Goal: Task Accomplishment & Management: Manage account settings

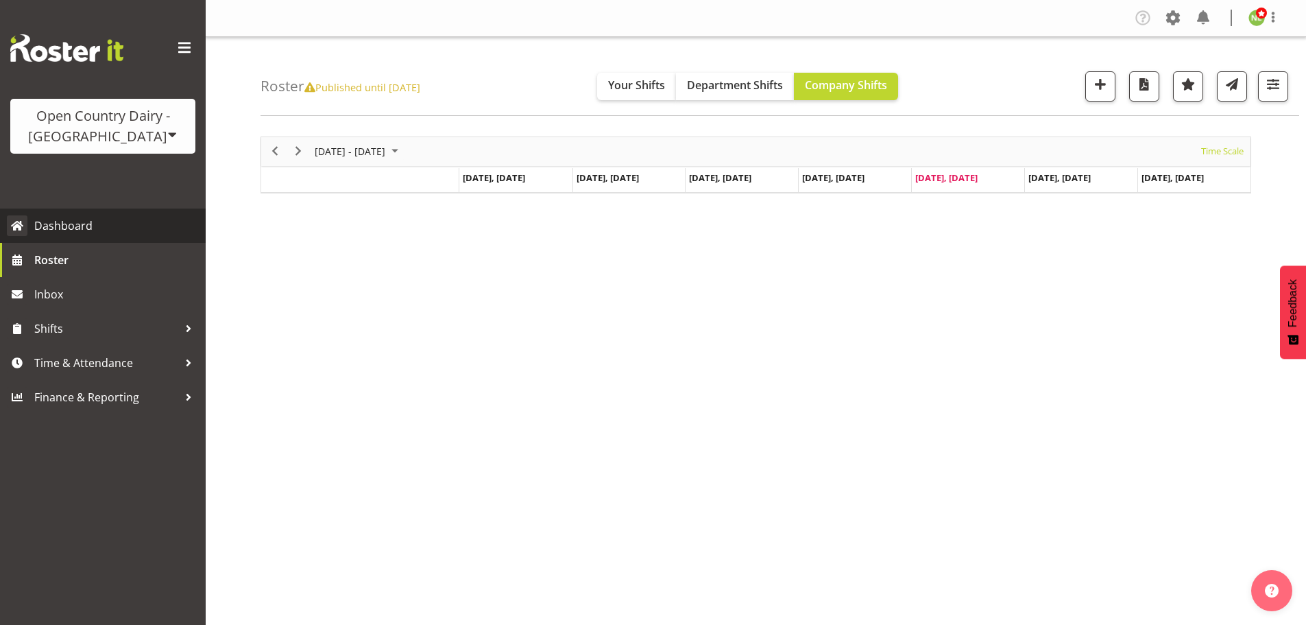
scroll to position [50, 0]
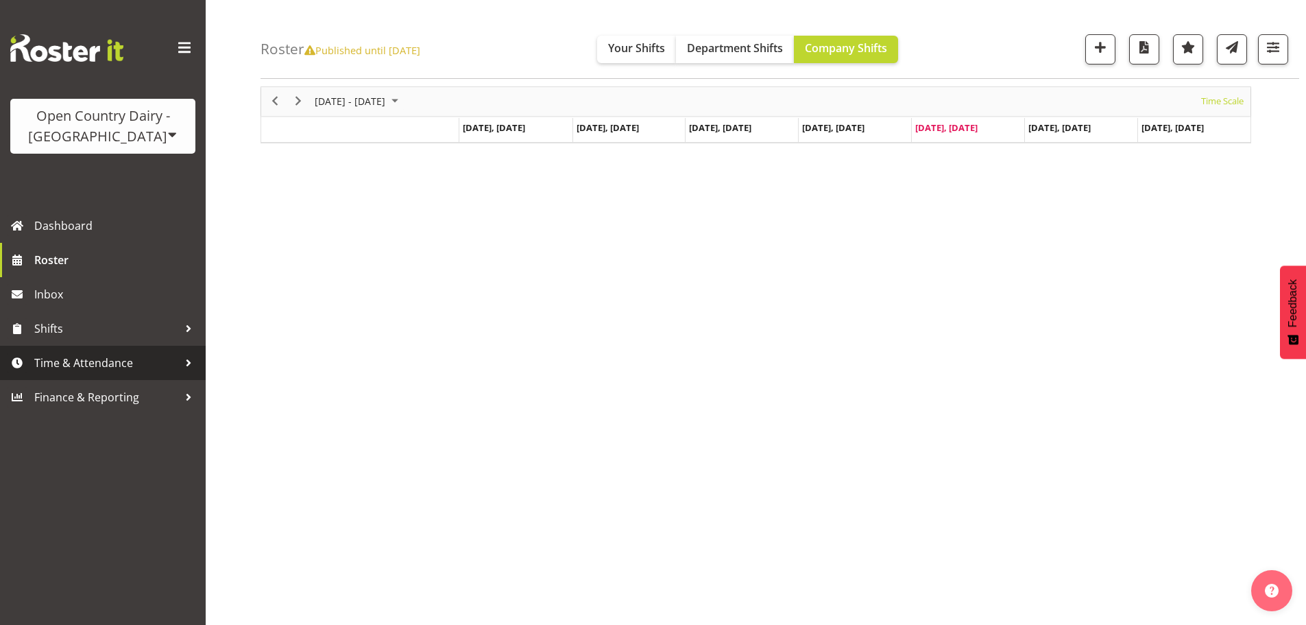
click at [27, 368] on link "Time & Attendance" at bounding box center [103, 363] width 206 height 34
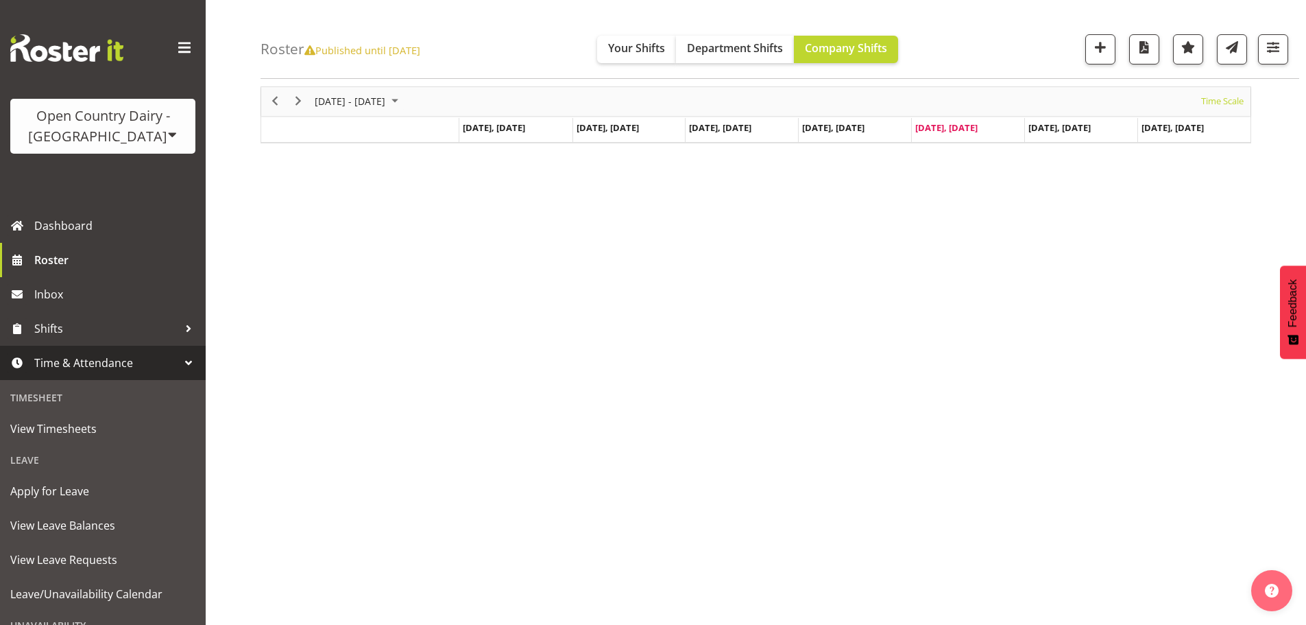
click at [311, 51] on icon at bounding box center [309, 51] width 11 height 10
drag, startPoint x: 410, startPoint y: 56, endPoint x: 422, endPoint y: 53, distance: 11.8
click at [411, 56] on span "Published until [DATE]" at bounding box center [362, 50] width 116 height 14
drag, startPoint x: 442, startPoint y: 53, endPoint x: 450, endPoint y: 49, distance: 8.6
click at [420, 53] on span "Published until [DATE]" at bounding box center [362, 50] width 116 height 14
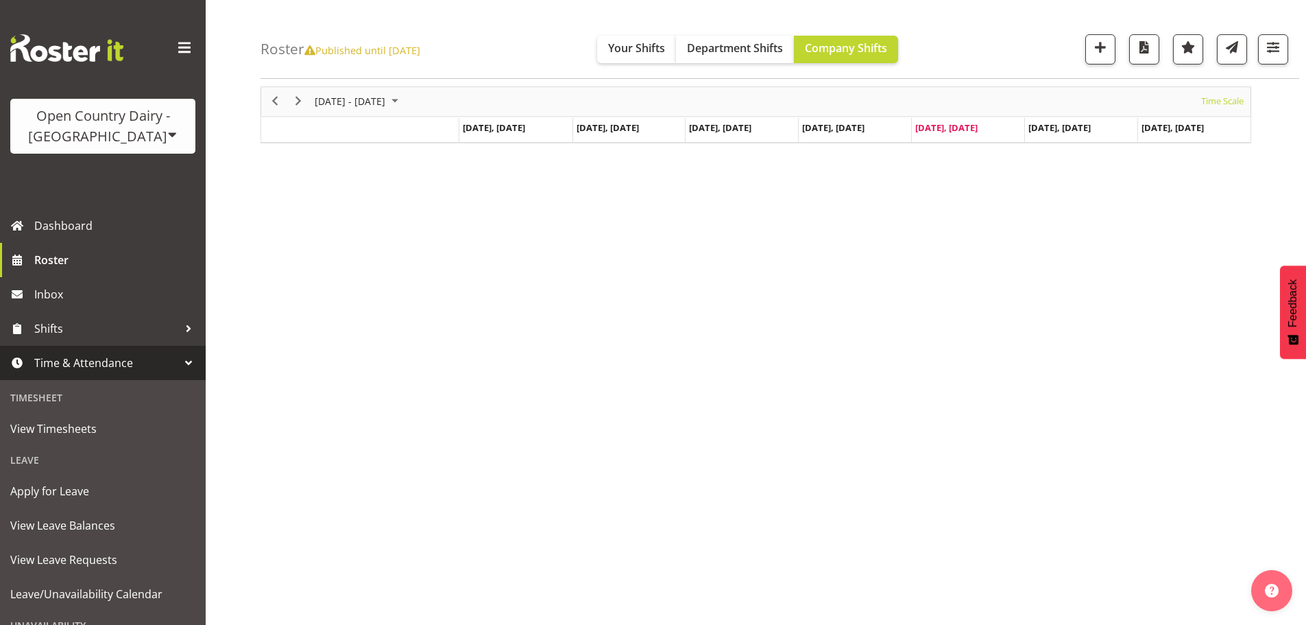
drag, startPoint x: 457, startPoint y: 47, endPoint x: 293, endPoint y: 37, distance: 163.5
click at [293, 38] on div "Roster Published until [DATE] Your Shifts Department Shifts Company Shifts All …" at bounding box center [780, 39] width 1039 height 79
click at [344, 48] on span "Published until [DATE]" at bounding box center [362, 50] width 116 height 14
click at [69, 558] on span "View Leave Requests" at bounding box center [102, 559] width 185 height 21
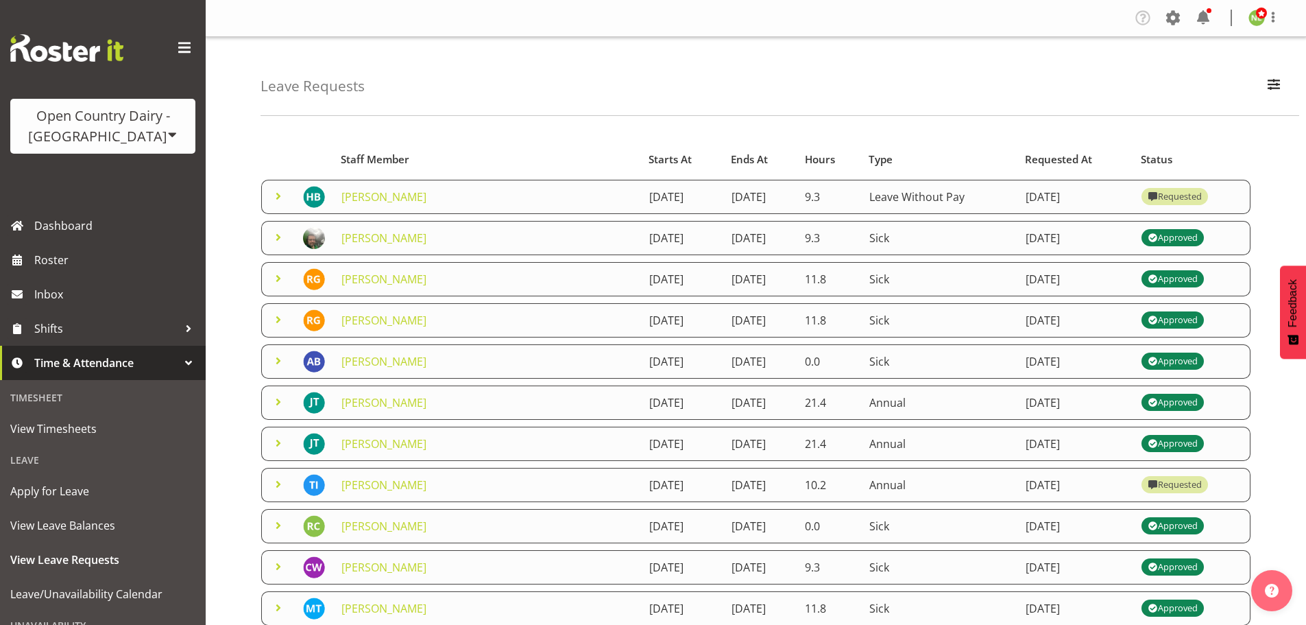
click at [280, 357] on span at bounding box center [278, 360] width 16 height 16
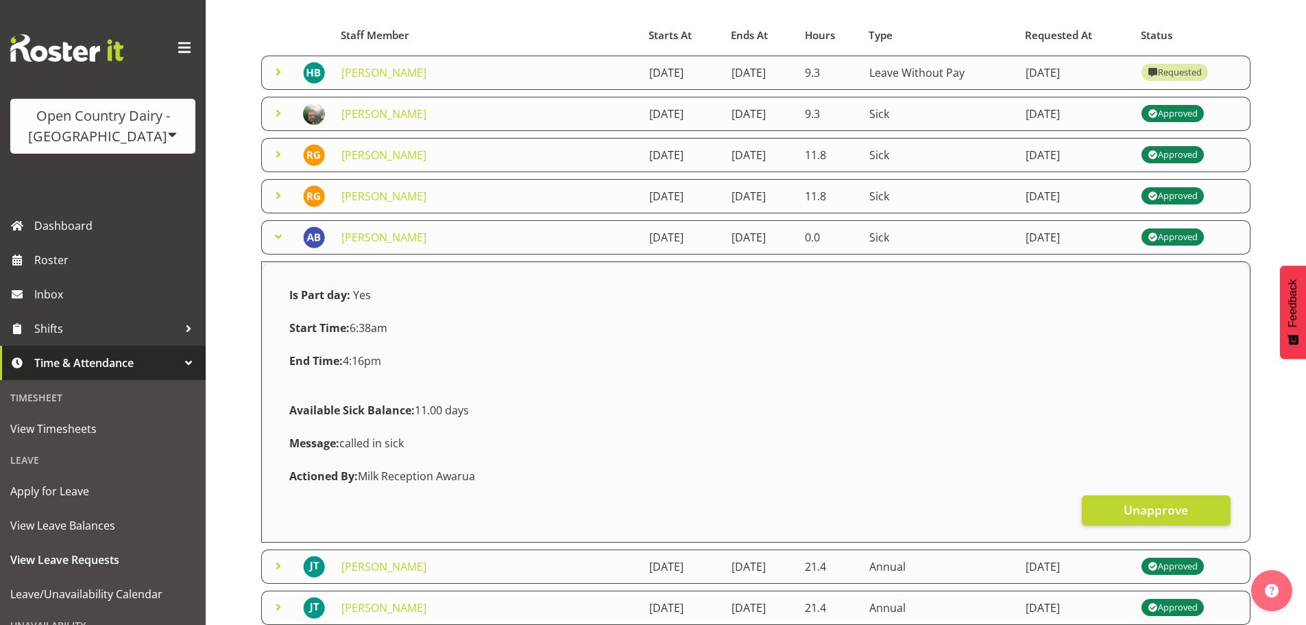
scroll to position [137, 0]
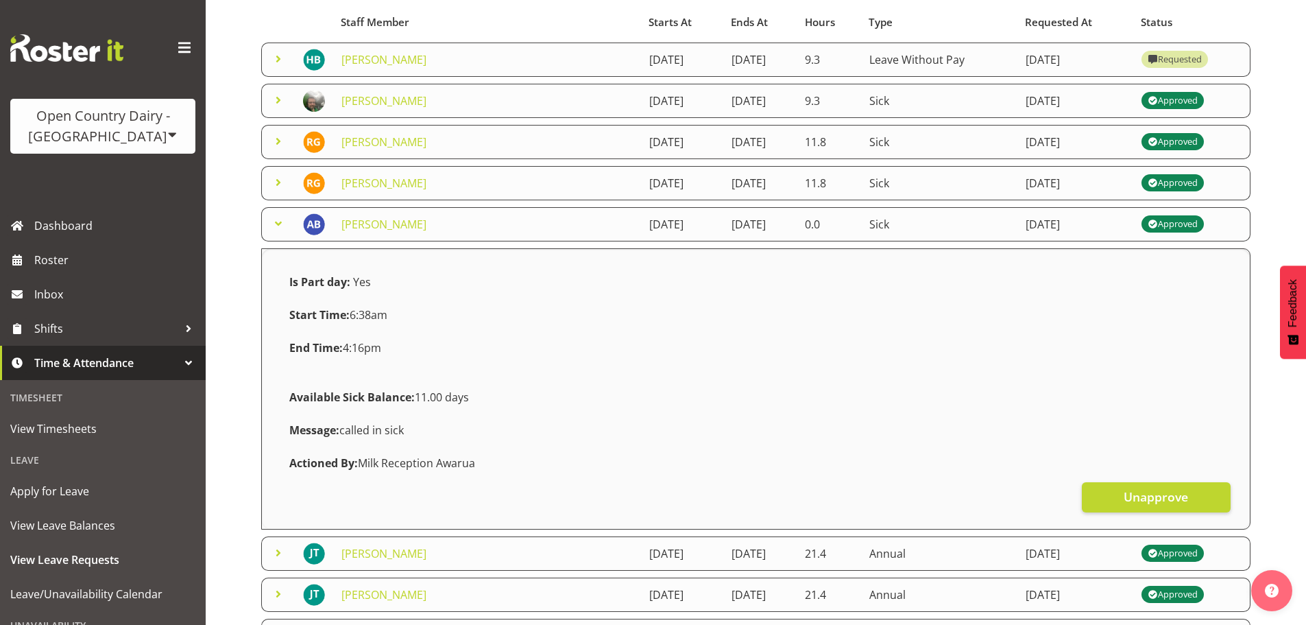
click at [276, 226] on span at bounding box center [278, 223] width 16 height 16
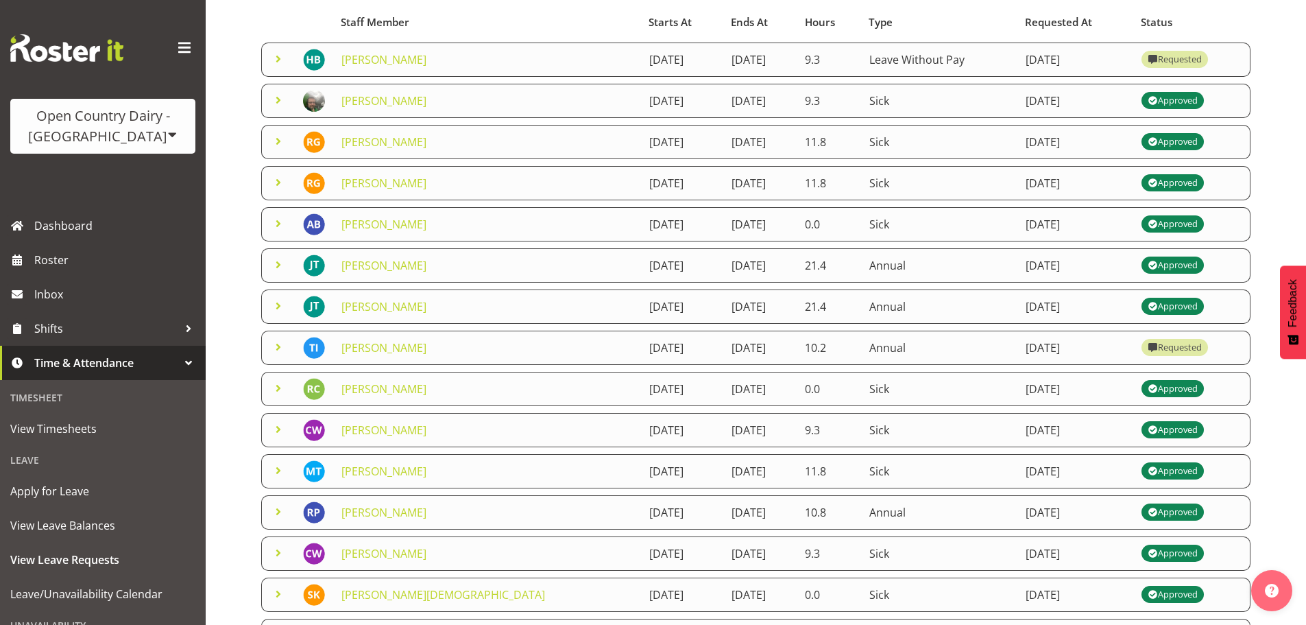
click at [272, 304] on span at bounding box center [278, 306] width 16 height 16
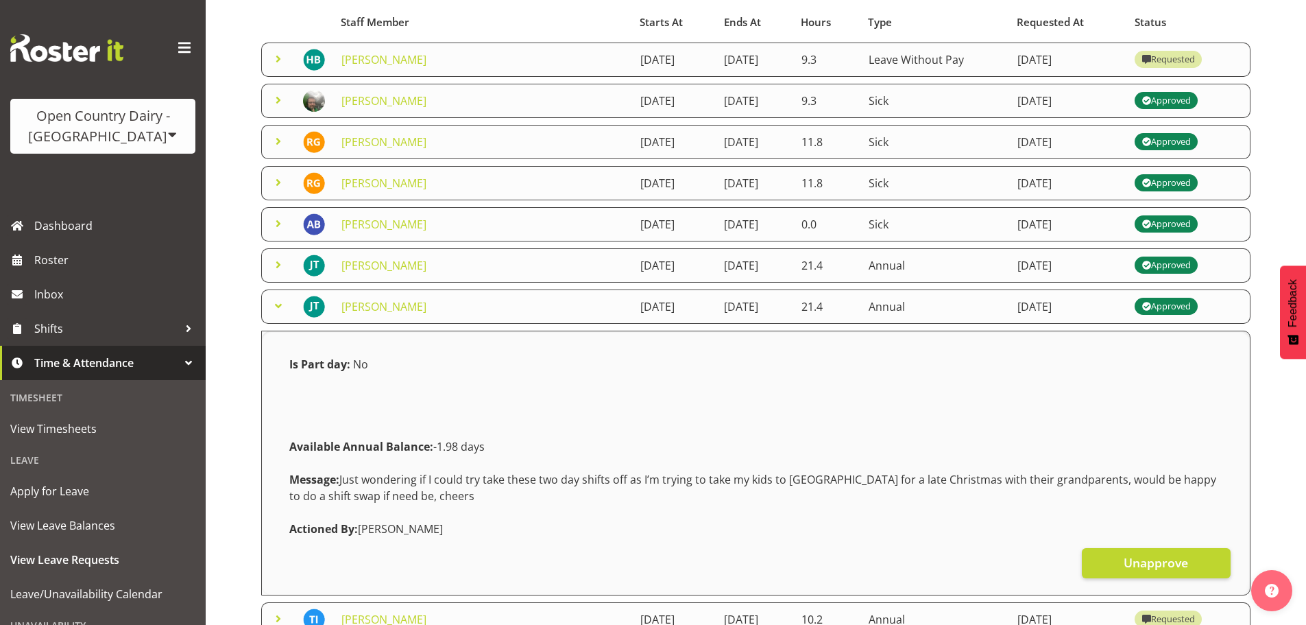
click at [269, 295] on td at bounding box center [278, 306] width 34 height 34
click at [280, 308] on span at bounding box center [278, 306] width 16 height 16
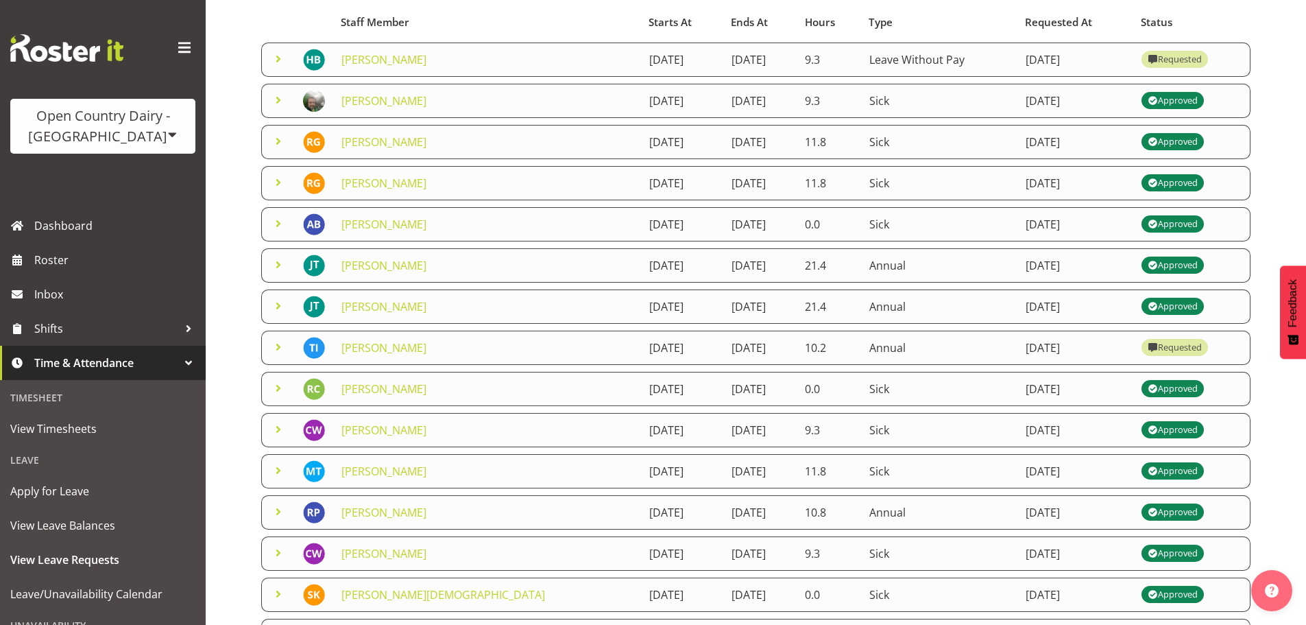
click at [273, 346] on span at bounding box center [278, 347] width 16 height 16
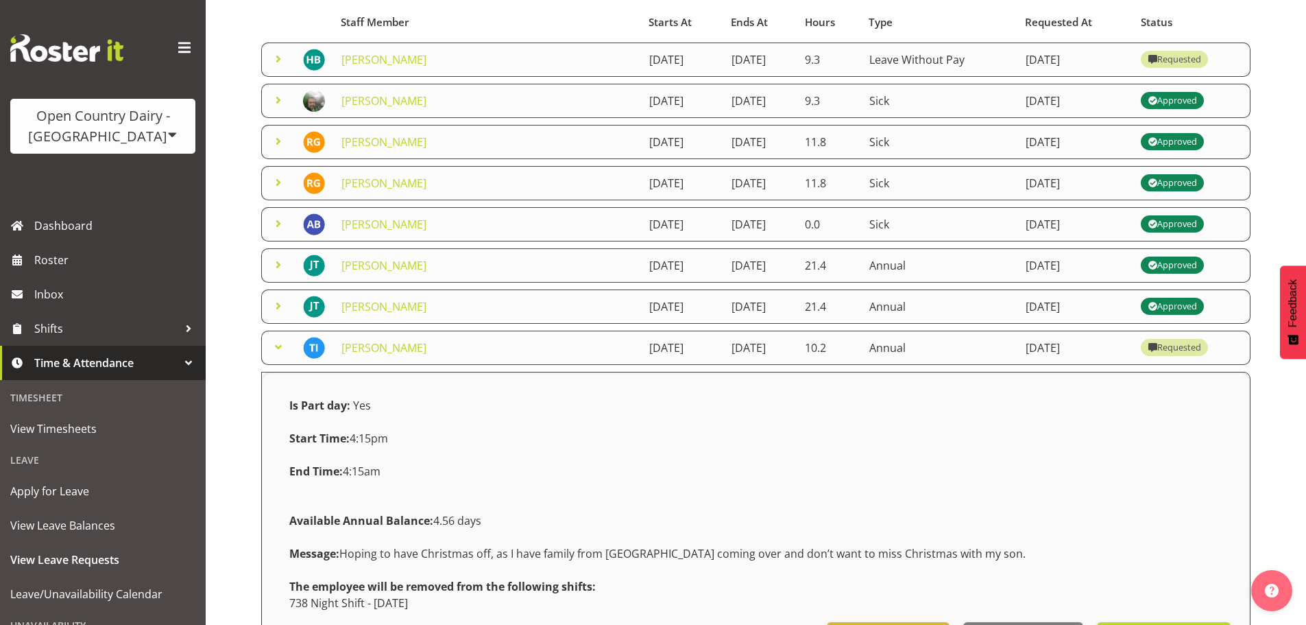
click at [276, 345] on span at bounding box center [278, 347] width 16 height 16
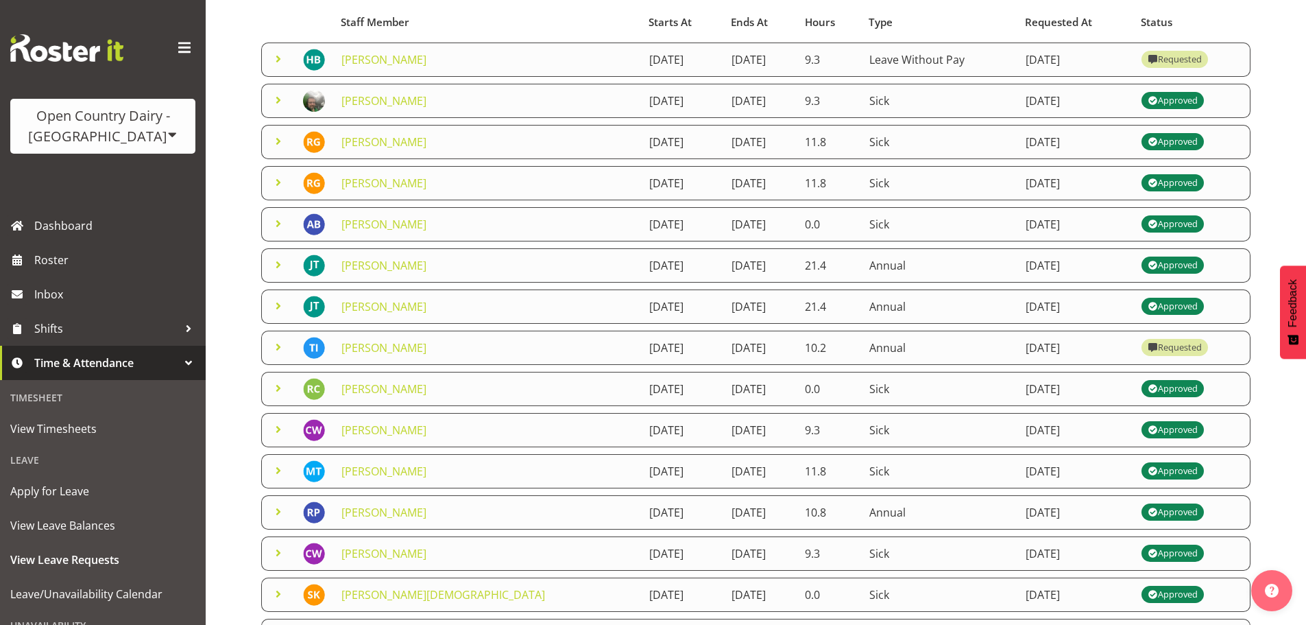
click at [284, 183] on span at bounding box center [278, 182] width 16 height 16
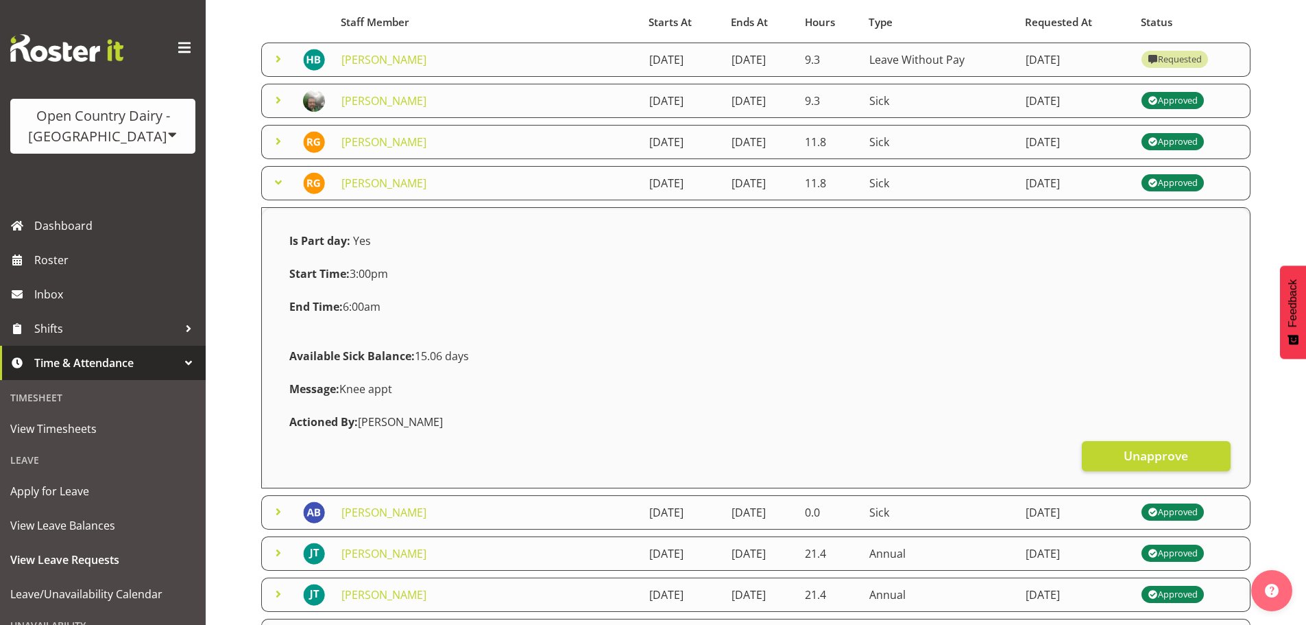
click at [280, 180] on span at bounding box center [278, 182] width 16 height 16
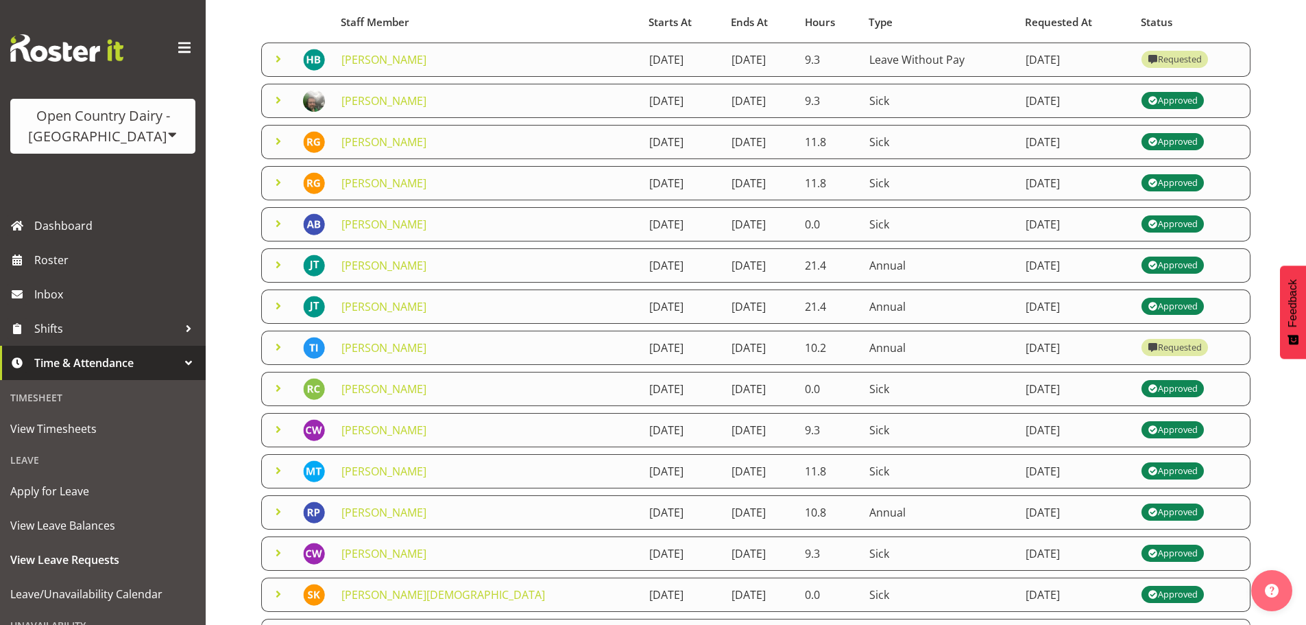
click at [278, 140] on span at bounding box center [278, 141] width 16 height 16
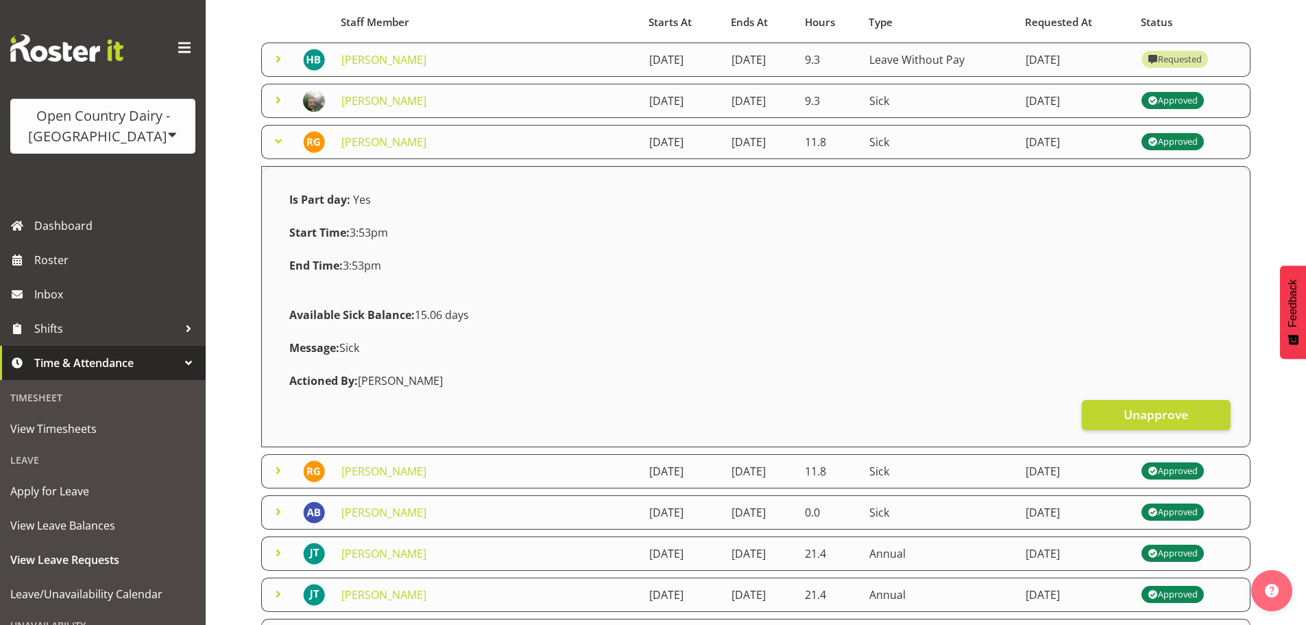
click at [278, 140] on span at bounding box center [278, 141] width 16 height 16
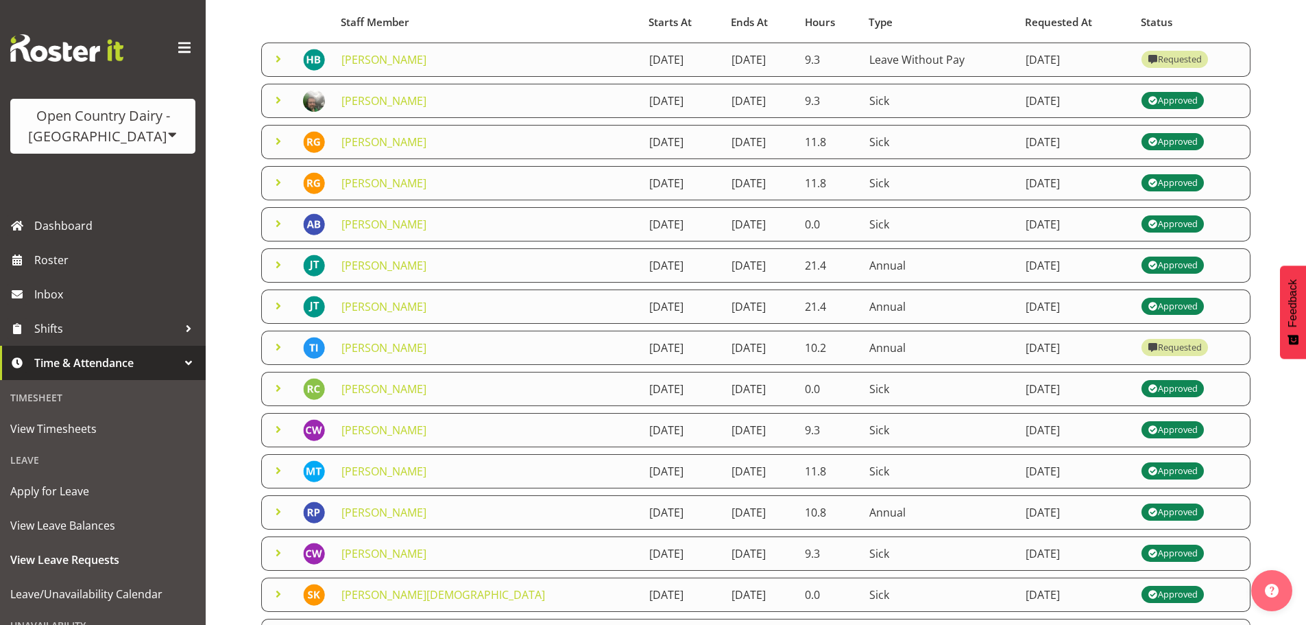
click at [280, 96] on span at bounding box center [278, 100] width 16 height 16
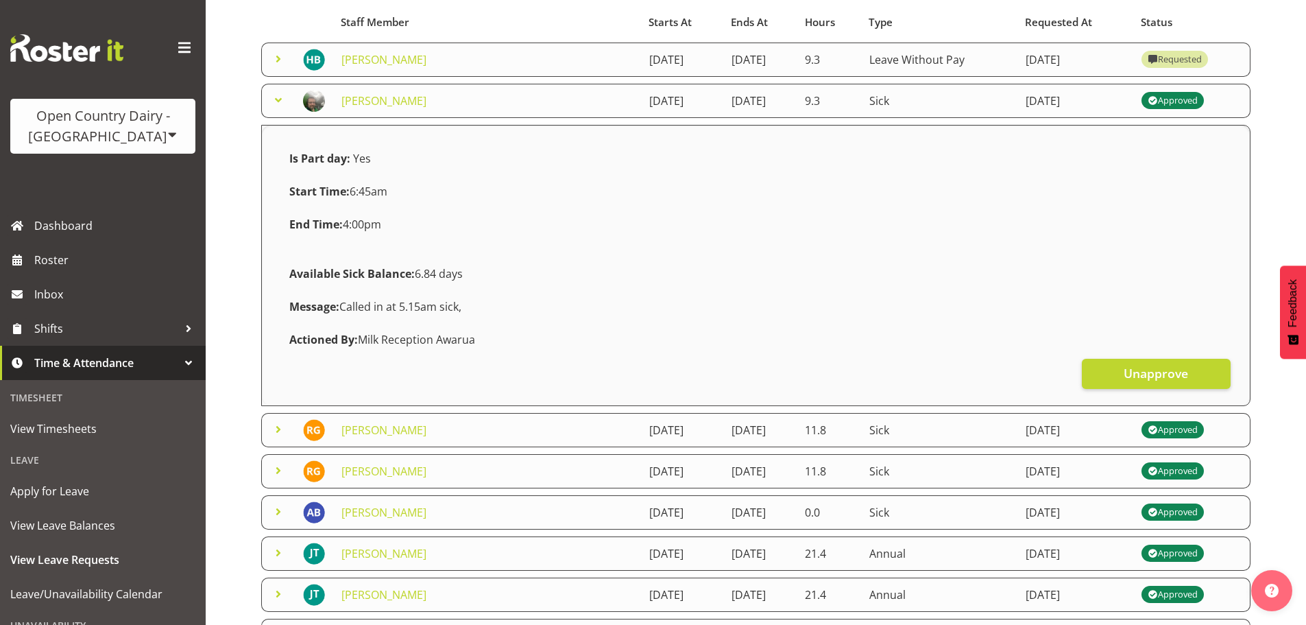
click at [280, 96] on span at bounding box center [278, 100] width 16 height 16
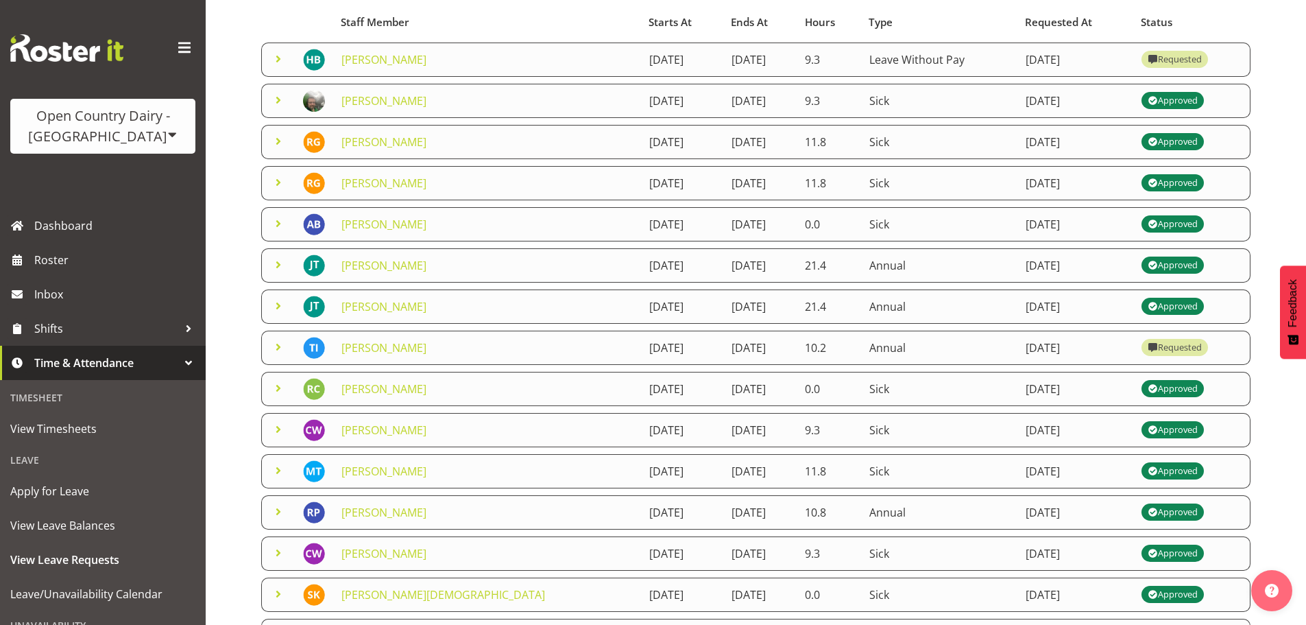
click at [281, 58] on span at bounding box center [278, 59] width 16 height 16
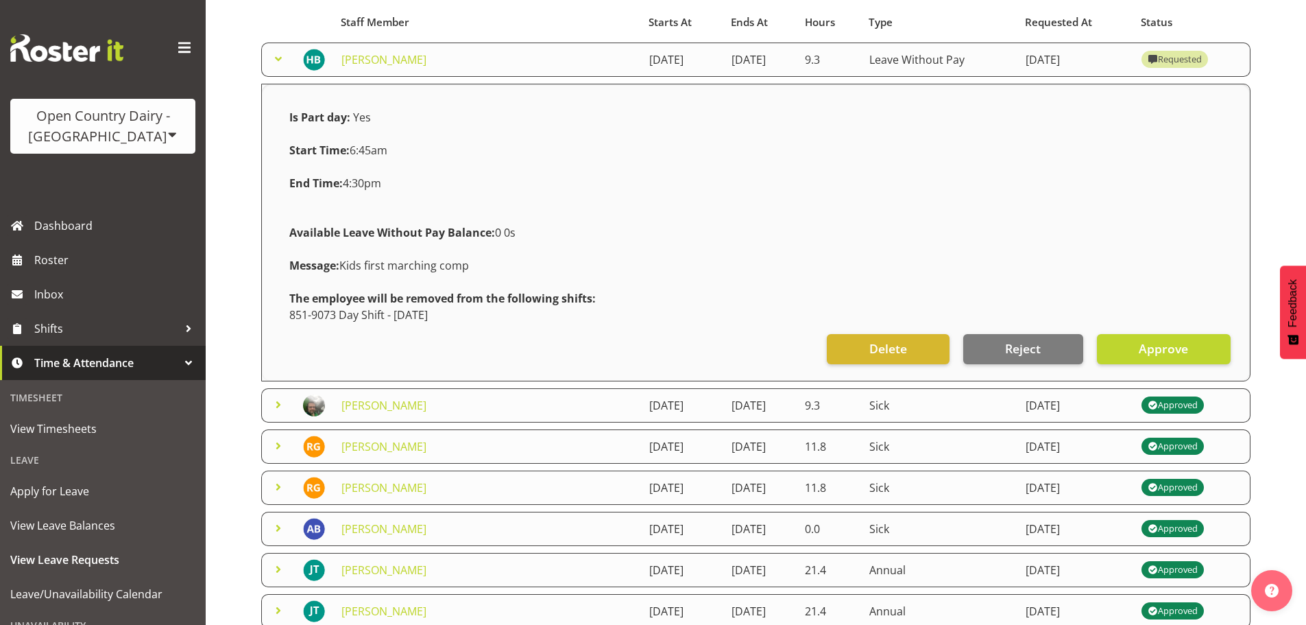
click at [281, 58] on span at bounding box center [278, 59] width 16 height 16
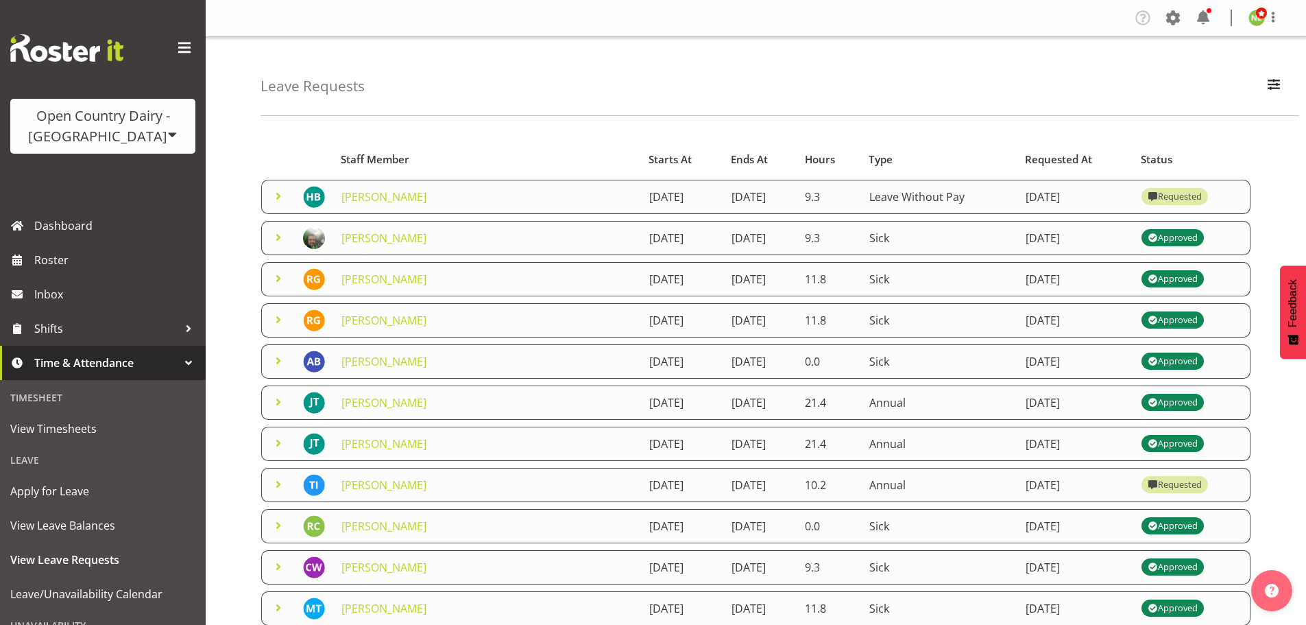
scroll to position [69, 0]
